Goal: Information Seeking & Learning: Learn about a topic

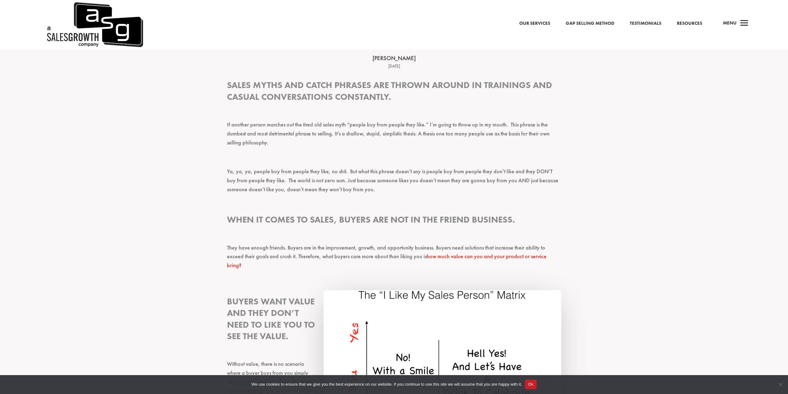
scroll to position [186, 0]
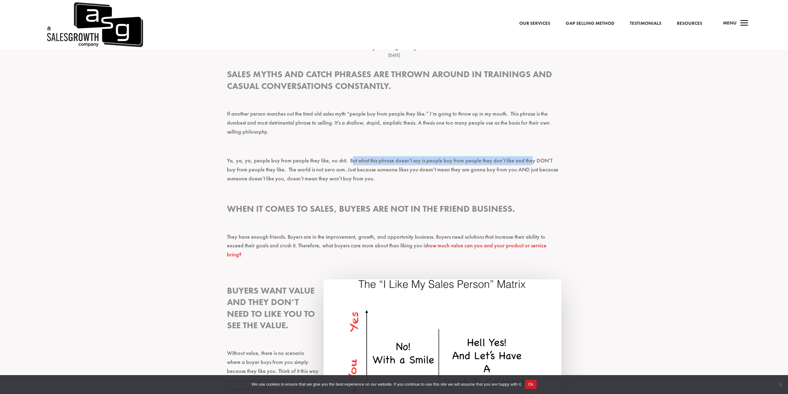
drag, startPoint x: 351, startPoint y: 160, endPoint x: 526, endPoint y: 164, distance: 175.0
click at [526, 164] on p "Ya, ya, ya, people buy from people they like, no shit. But what this phrase doe…" at bounding box center [394, 172] width 334 height 32
click at [513, 179] on p "Ya, ya, ya, people buy from people they like, no shit. But what this phrase doe…" at bounding box center [394, 172] width 334 height 32
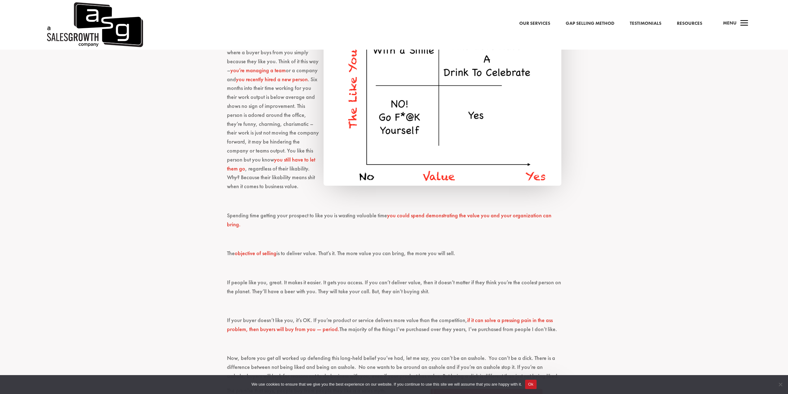
scroll to position [496, 0]
drag, startPoint x: 457, startPoint y: 238, endPoint x: 225, endPoint y: 239, distance: 232.3
click at [225, 239] on div "Sales myths and catch phrases are thrown around in trainings and casual convers…" at bounding box center [394, 191] width 788 height 882
click at [258, 234] on p at bounding box center [394, 241] width 334 height 15
click at [261, 249] on link "objective of selling" at bounding box center [256, 252] width 42 height 7
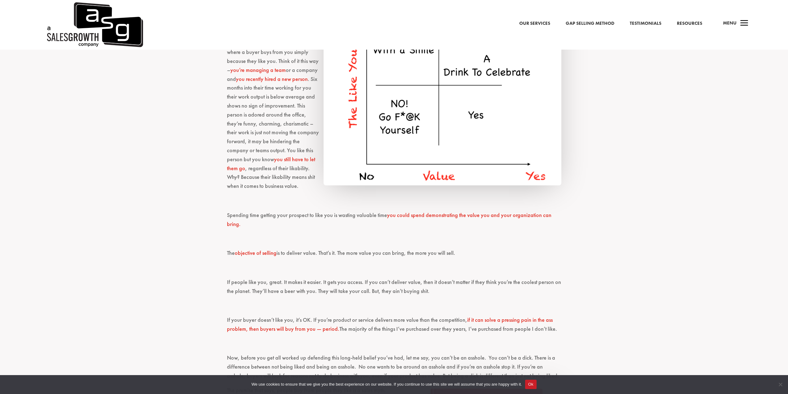
drag, startPoint x: 36, startPoint y: 1, endPoint x: 361, endPoint y: 257, distance: 413.7
click at [361, 263] on p at bounding box center [394, 270] width 334 height 15
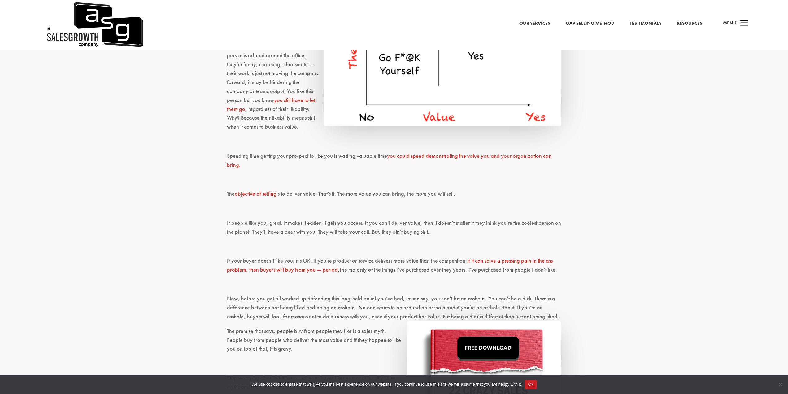
scroll to position [557, 0]
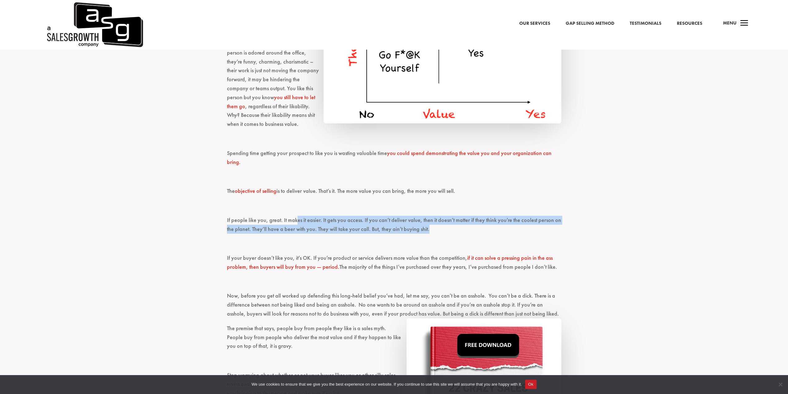
drag, startPoint x: 295, startPoint y: 199, endPoint x: 453, endPoint y: 212, distance: 158.8
click at [453, 216] on p "If people like you, great. It makes it easier. It gets you access. If you can’t…" at bounding box center [394, 228] width 334 height 24
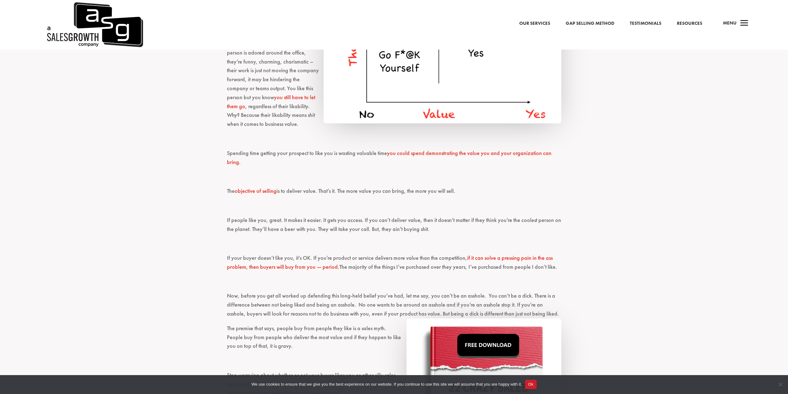
click at [462, 239] on p at bounding box center [394, 246] width 334 height 15
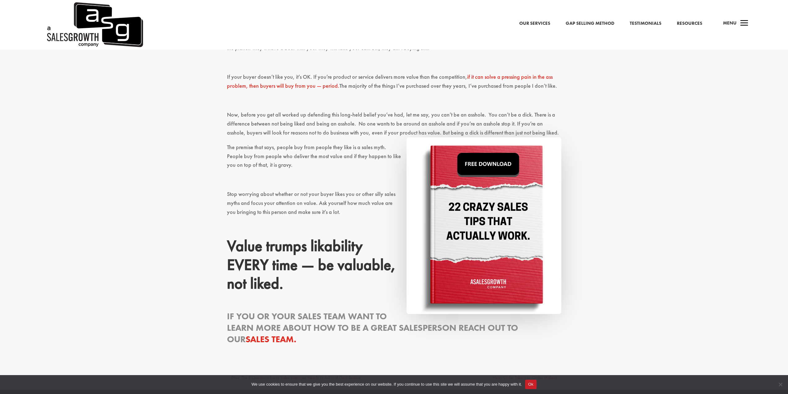
scroll to position [774, 0]
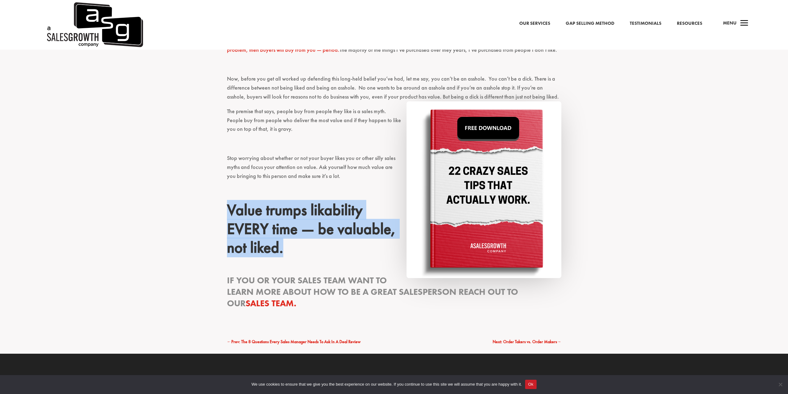
drag, startPoint x: 286, startPoint y: 230, endPoint x: 223, endPoint y: 194, distance: 72.8
copy h2 "Value trumps likability EVERY time — be valuable, not liked."
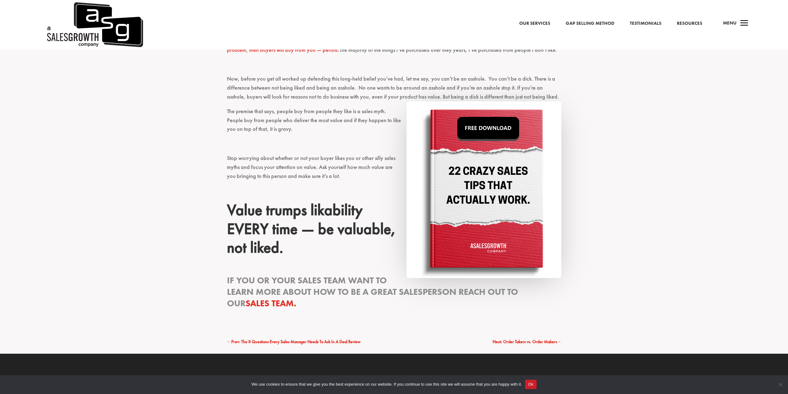
click at [365, 139] on p at bounding box center [394, 146] width 334 height 15
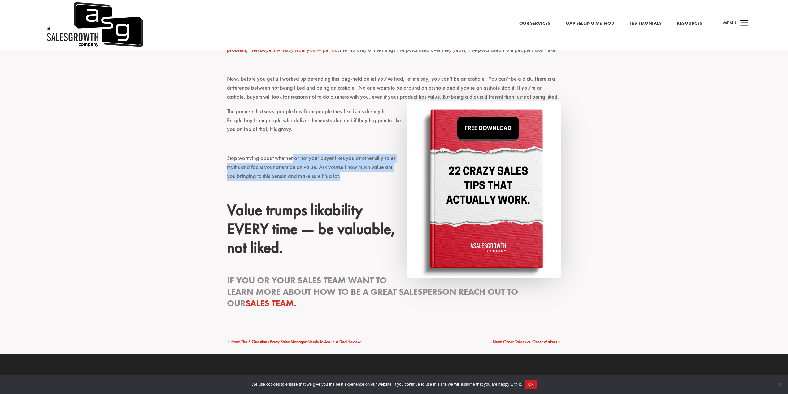
drag, startPoint x: 291, startPoint y: 143, endPoint x: 345, endPoint y: 157, distance: 55.9
click at [345, 157] on p "Stop worrying about whether or not your buyer likes you or other silly sales my…" at bounding box center [394, 170] width 334 height 32
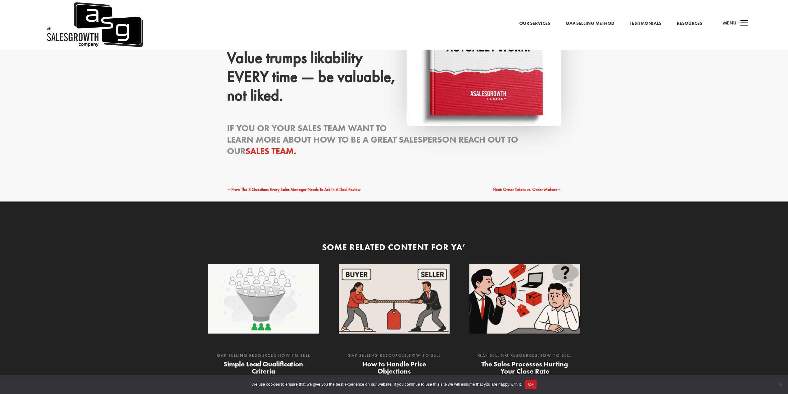
scroll to position [929, 0]
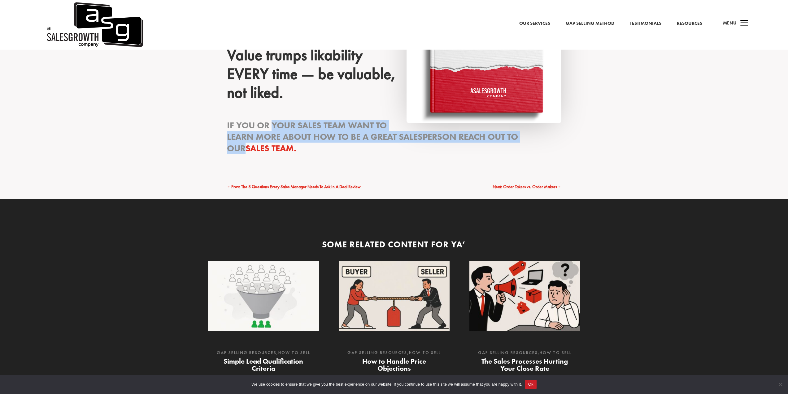
drag, startPoint x: 272, startPoint y: 103, endPoint x: 622, endPoint y: 118, distance: 350.6
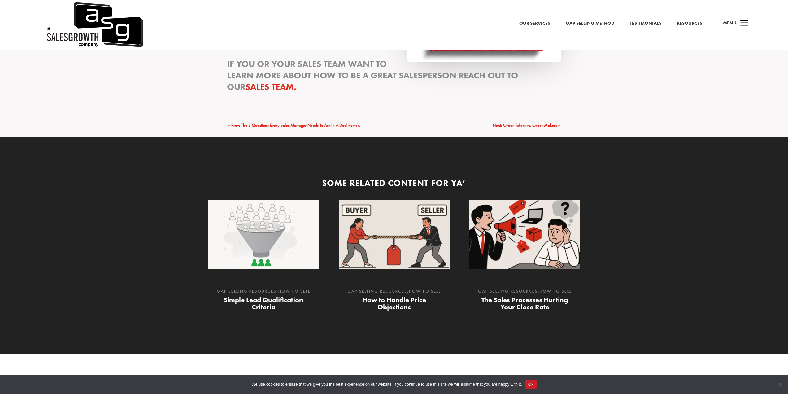
scroll to position [991, 0]
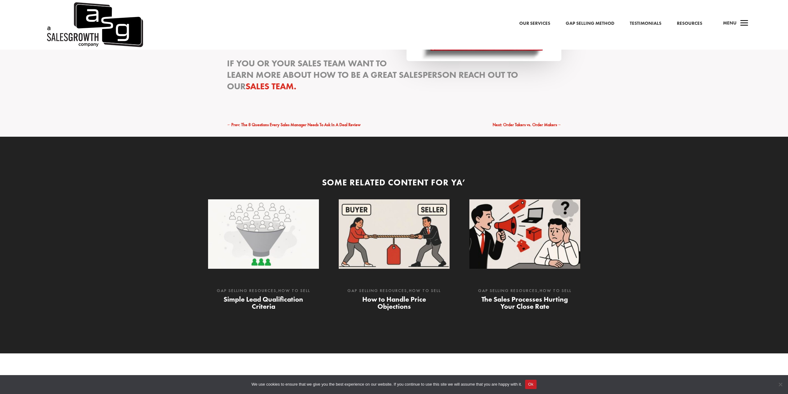
click at [271, 295] on link "Simple Lead Qualification Criteria" at bounding box center [264, 303] width 80 height 16
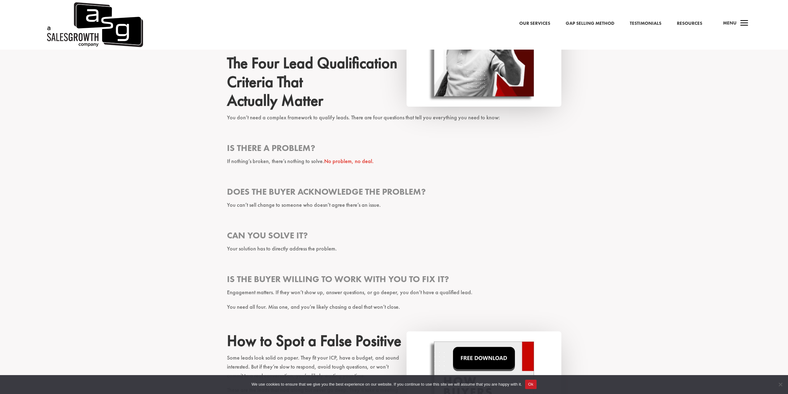
scroll to position [465, 0]
click at [346, 304] on p "You need all four. Miss one, and you’re likely chasing a deal that won’t close." at bounding box center [394, 309] width 334 height 15
click at [408, 293] on p "Engagement matters. If they won’t show up, answer questions, or go deeper, you …" at bounding box center [394, 294] width 334 height 15
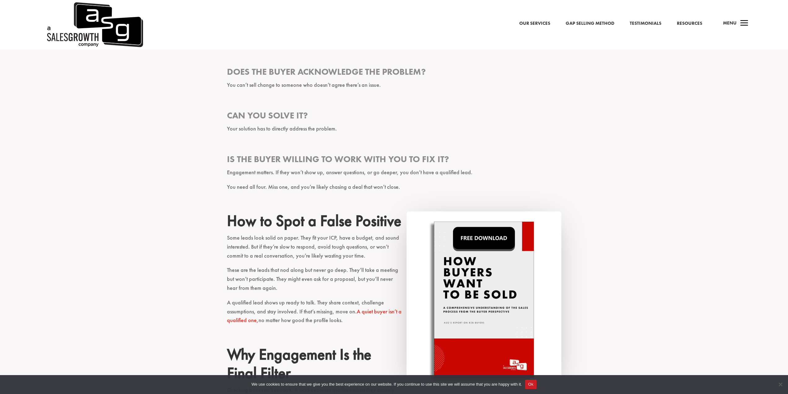
scroll to position [619, 0]
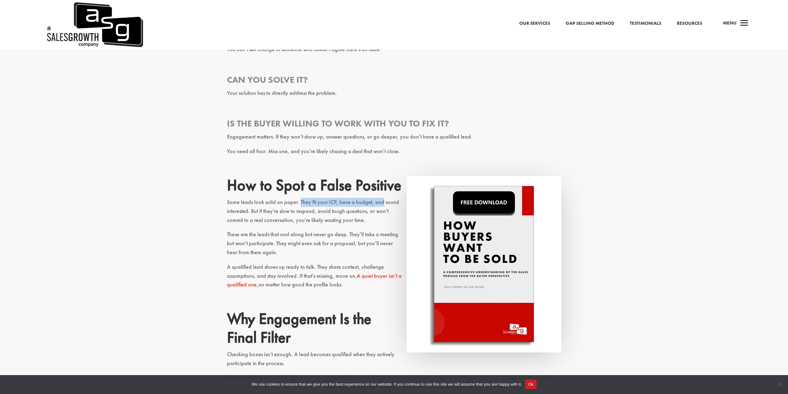
drag, startPoint x: 300, startPoint y: 201, endPoint x: 380, endPoint y: 203, distance: 80.2
click at [380, 203] on p "Some leads look solid on paper. They fit your ICP, have a budget, and sound int…" at bounding box center [394, 214] width 334 height 32
click at [345, 221] on p "Some leads look solid on paper. They fit your ICP, have a budget, and sound int…" at bounding box center [394, 214] width 334 height 32
drag, startPoint x: 249, startPoint y: 212, endPoint x: 370, endPoint y: 220, distance: 121.4
click at [370, 220] on p "Some leads look solid on paper. They fit your ICP, have a budget, and sound int…" at bounding box center [394, 214] width 334 height 32
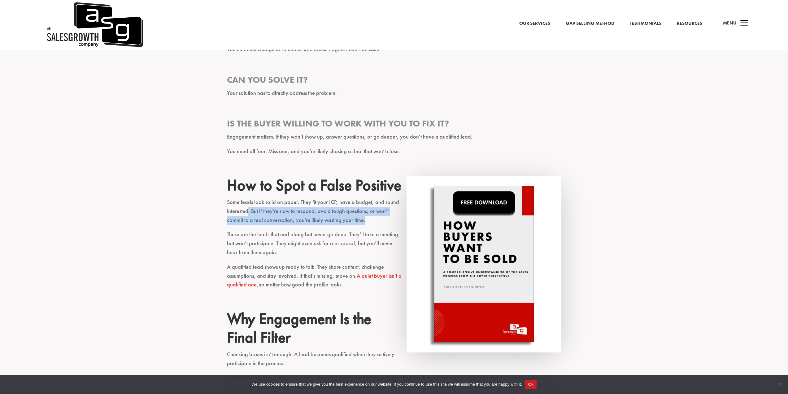
click at [370, 224] on p "Some leads look solid on paper. They fit your ICP, have a budget, and sound int…" at bounding box center [394, 214] width 334 height 32
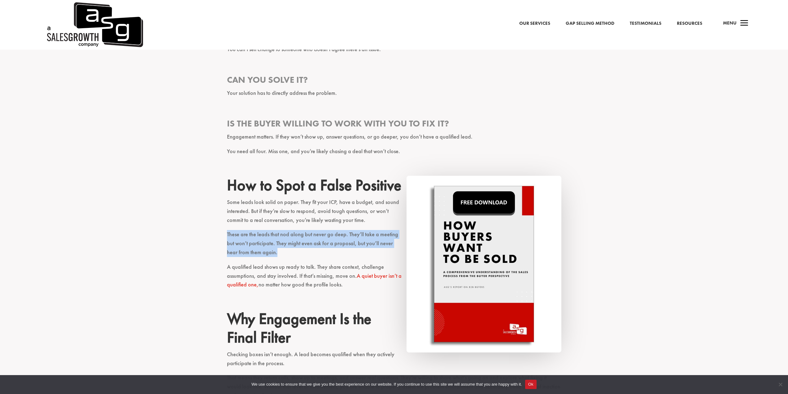
drag, startPoint x: 225, startPoint y: 235, endPoint x: 343, endPoint y: 253, distance: 119.6
click at [343, 253] on div "Everyone wants more leads. But without clear lead qualification criteria, more …" at bounding box center [394, 76] width 788 height 900
click at [343, 253] on p "These are the leads that nod along but never go deep. They’ll take a meeting bu…" at bounding box center [394, 246] width 334 height 32
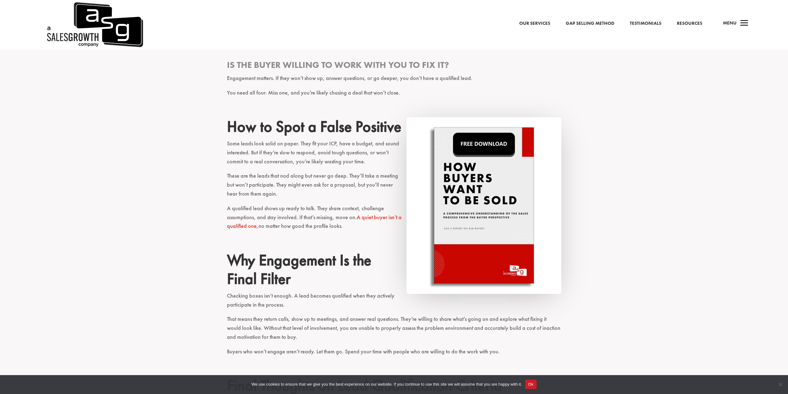
scroll to position [712, 0]
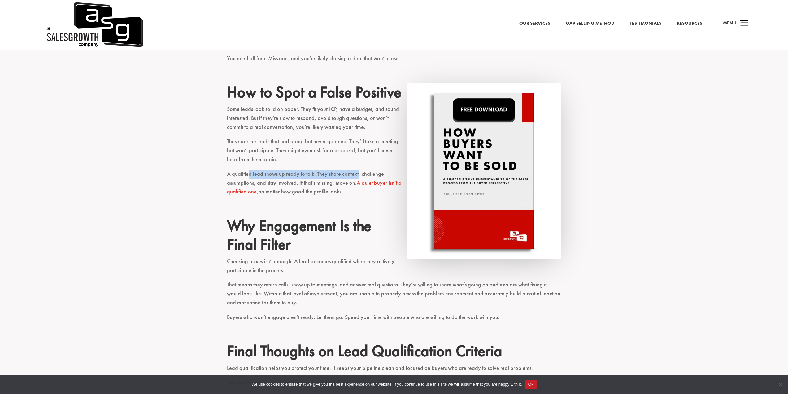
drag, startPoint x: 248, startPoint y: 171, endPoint x: 356, endPoint y: 171, distance: 108.1
click at [356, 171] on p "A qualified lead shows up ready to talk. They share context, challenge assumpti…" at bounding box center [394, 185] width 334 height 32
click at [334, 179] on p "A qualified lead shows up ready to talk. They share context, challenge assumpti…" at bounding box center [394, 185] width 334 height 32
drag, startPoint x: 254, startPoint y: 184, endPoint x: 340, endPoint y: 190, distance: 86.7
click at [340, 190] on p "A qualified lead shows up ready to talk. They share context, challenge assumpti…" at bounding box center [394, 185] width 334 height 32
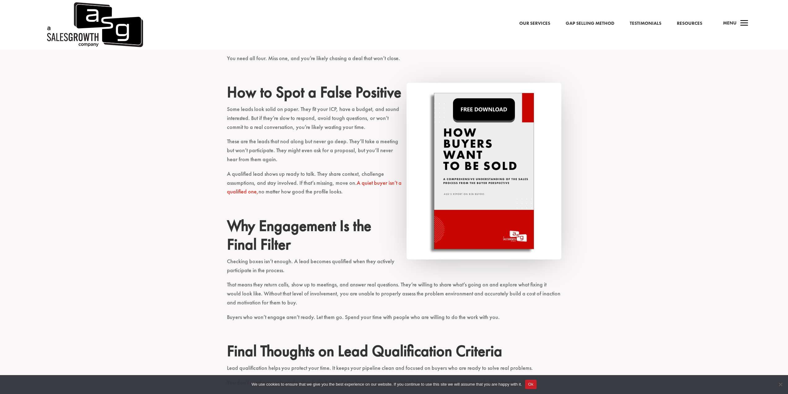
click at [341, 197] on p "A qualified lead shows up ready to talk. They share context, challenge assumpti…" at bounding box center [394, 185] width 334 height 32
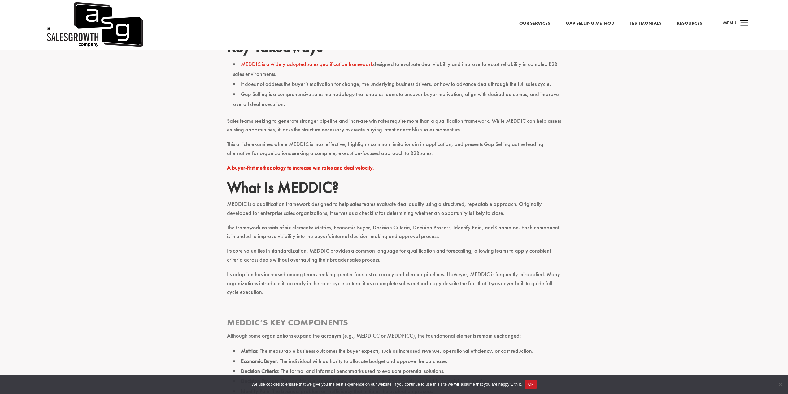
scroll to position [248, 0]
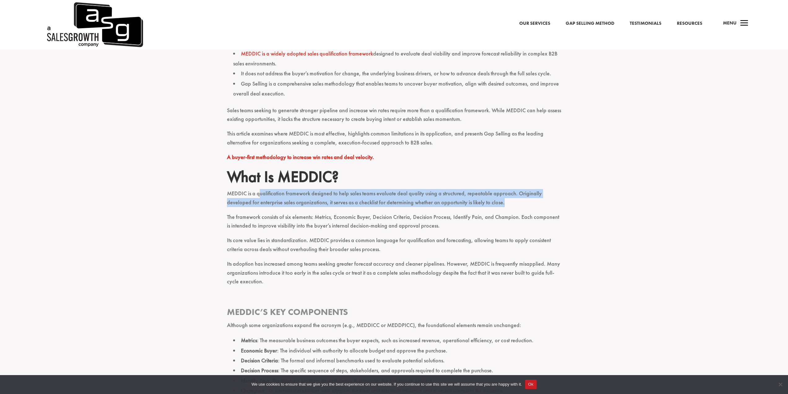
drag, startPoint x: 261, startPoint y: 195, endPoint x: 511, endPoint y: 203, distance: 250.7
click at [511, 203] on p "MEDDIC is a qualification framework designed to help sales teams evaluate deal …" at bounding box center [394, 201] width 334 height 24
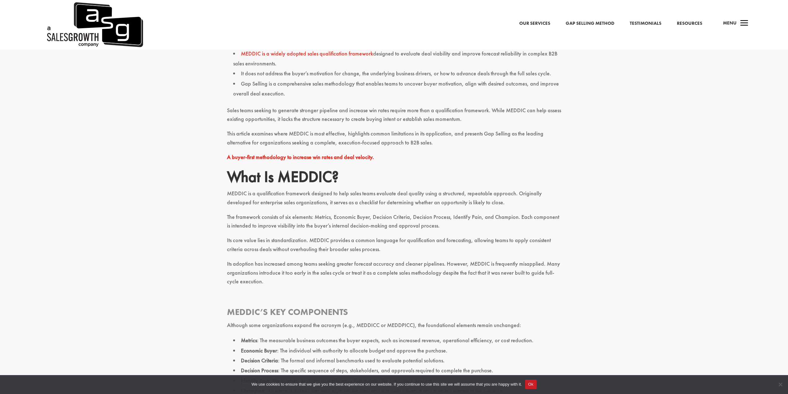
click at [488, 215] on p "The framework consists of six elements: Metrics, Economic Buyer, Decision Crite…" at bounding box center [394, 224] width 334 height 24
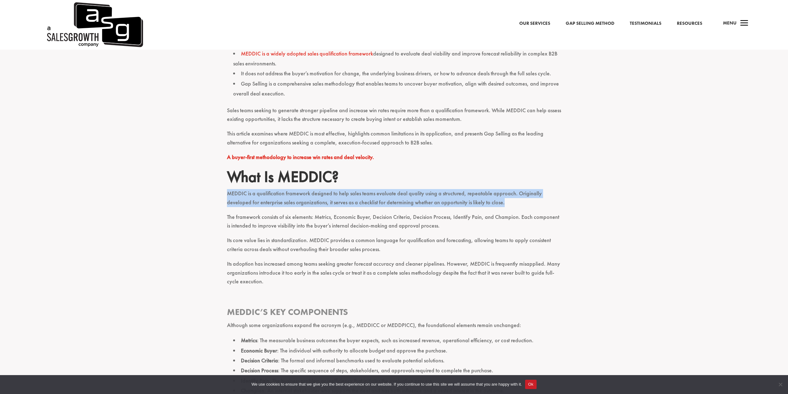
drag, startPoint x: 399, startPoint y: 187, endPoint x: 512, endPoint y: 210, distance: 115.0
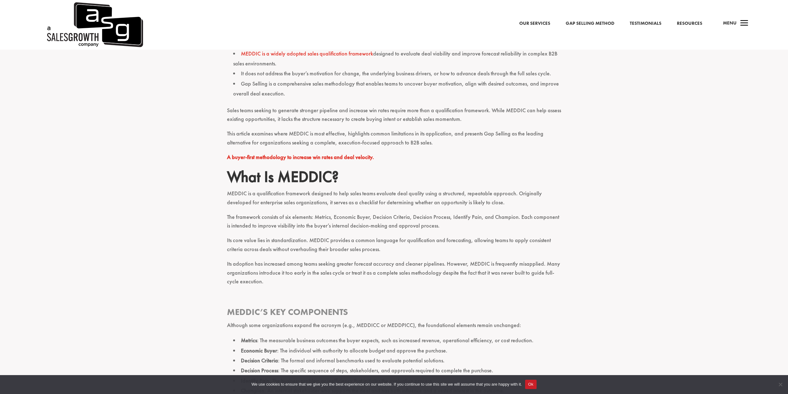
click at [506, 214] on p "The framework consists of six elements: Metrics, Economic Buyer, Decision Crite…" at bounding box center [394, 224] width 334 height 24
drag, startPoint x: 249, startPoint y: 203, endPoint x: 489, endPoint y: 192, distance: 240.2
click at [489, 192] on p "MEDDIC is a qualification framework designed to help sales teams evaluate deal …" at bounding box center [394, 201] width 334 height 24
click at [460, 229] on p "The framework consists of six elements: Metrics, Economic Buyer, Decision Crite…" at bounding box center [394, 224] width 334 height 24
